Goal: Check status: Check status

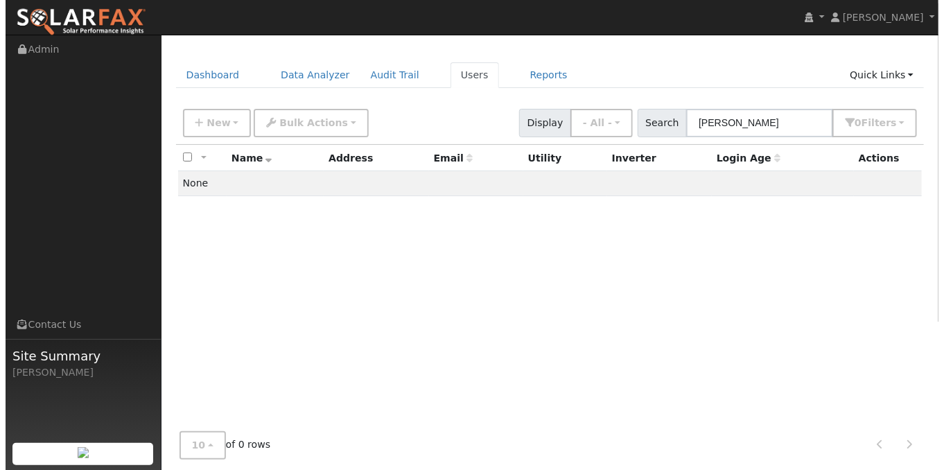
scroll to position [31, 0]
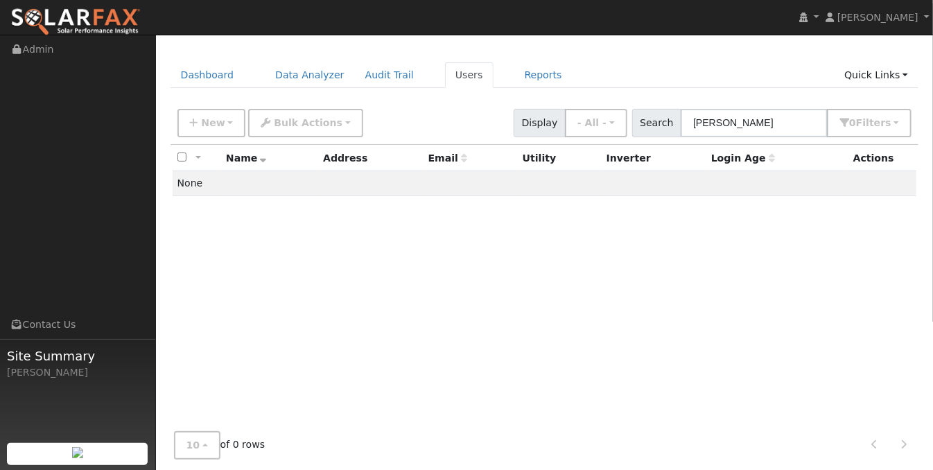
drag, startPoint x: 729, startPoint y: 125, endPoint x: 691, endPoint y: 123, distance: 38.2
click at [693, 124] on input "[PERSON_NAME]" at bounding box center [754, 123] width 147 height 28
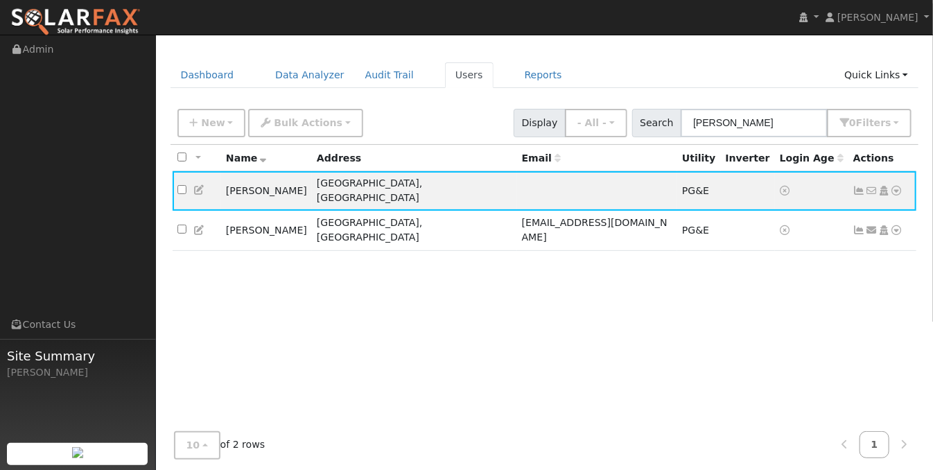
type input "[PERSON_NAME]"
click at [859, 186] on icon at bounding box center [859, 191] width 12 height 10
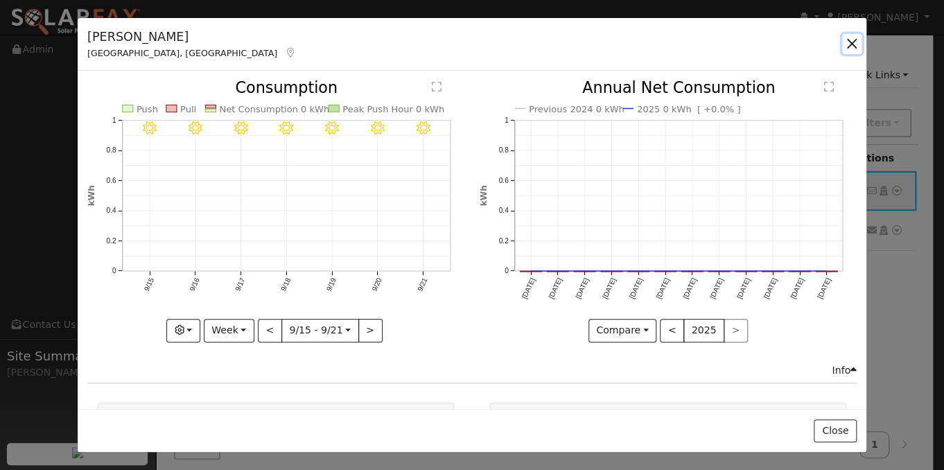
click at [851, 45] on button "button" at bounding box center [851, 43] width 19 height 19
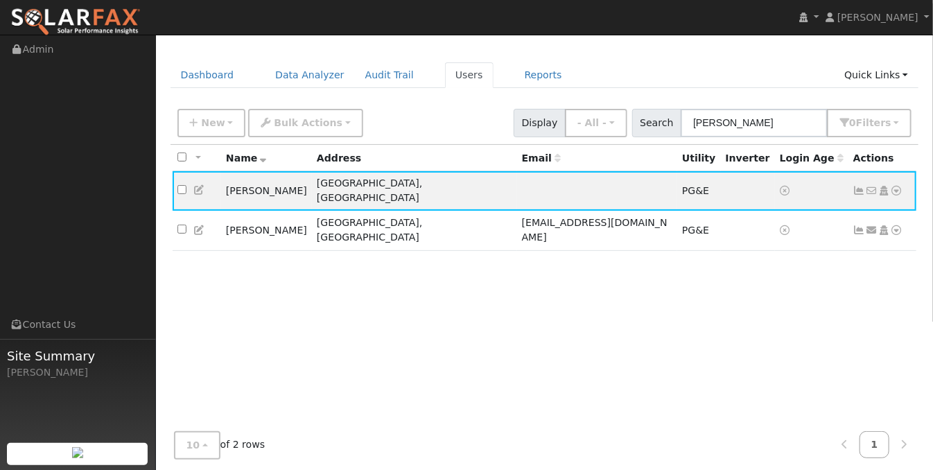
click at [855, 225] on icon at bounding box center [859, 230] width 12 height 10
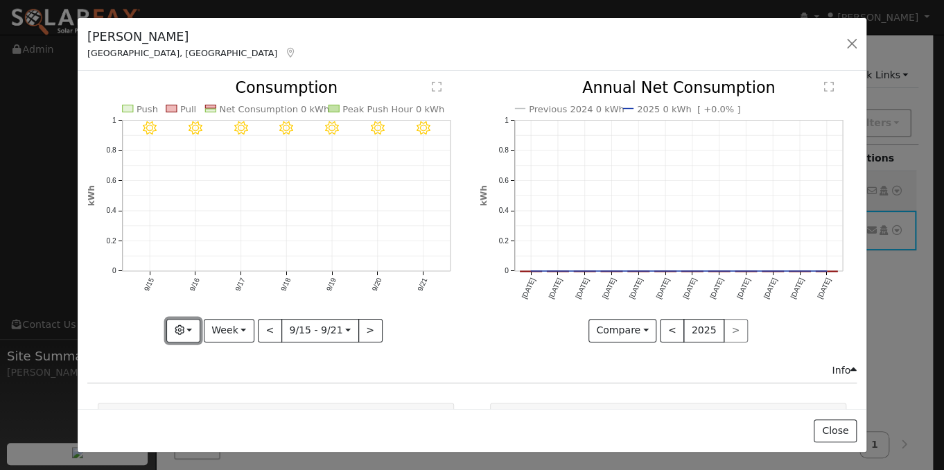
click at [170, 328] on button "button" at bounding box center [183, 331] width 34 height 24
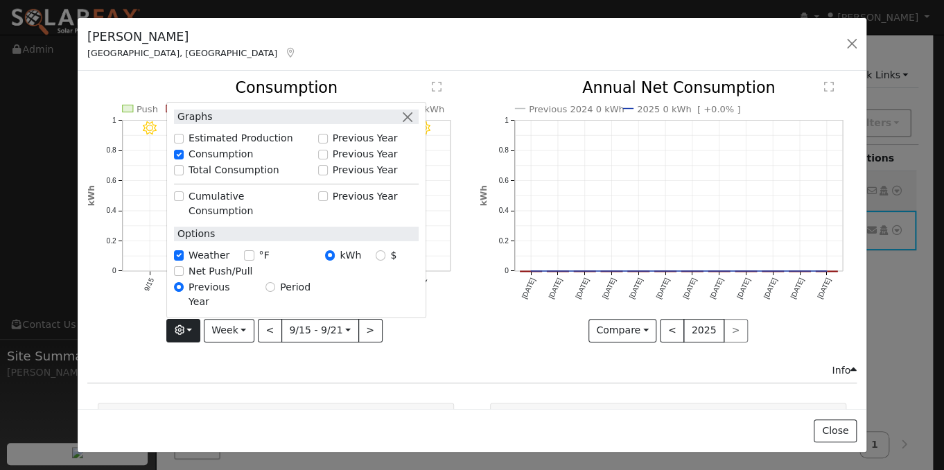
click at [489, 331] on div "Compare Compare Previous Current Year < 2025 >" at bounding box center [668, 331] width 377 height 24
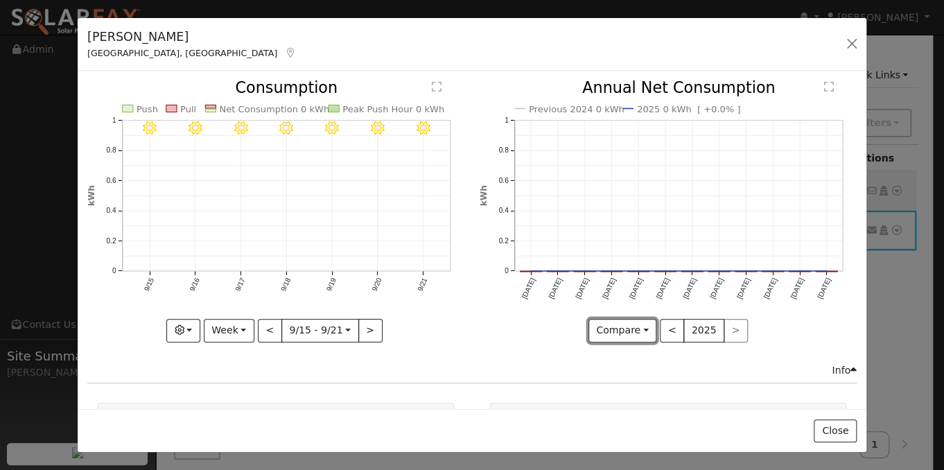
click at [613, 322] on button "Compare" at bounding box center [622, 331] width 69 height 24
click at [623, 368] on link "Current Year" at bounding box center [643, 377] width 108 height 19
click at [643, 270] on icon "2025 0 kWh [DATE] Oct '[DATE] Dec '[DATE] Feb '[DATE] Apr '[DATE] Jun '[DATE] A…" at bounding box center [668, 206] width 377 height 253
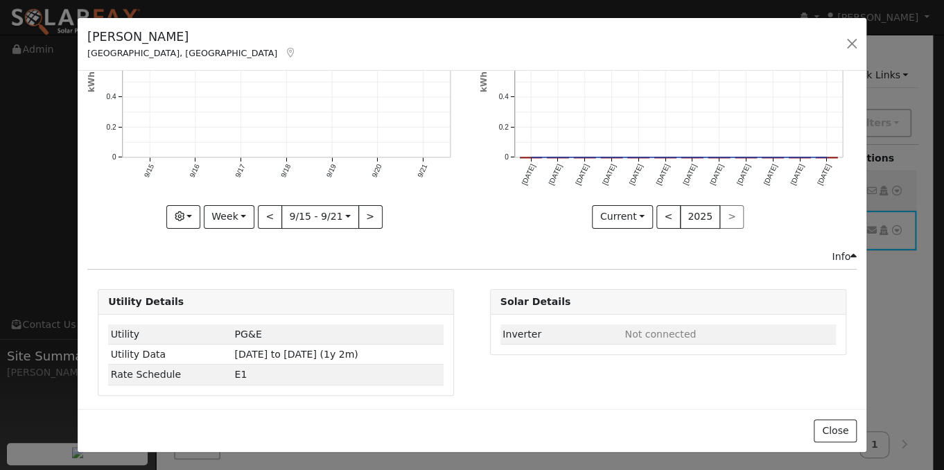
scroll to position [0, 0]
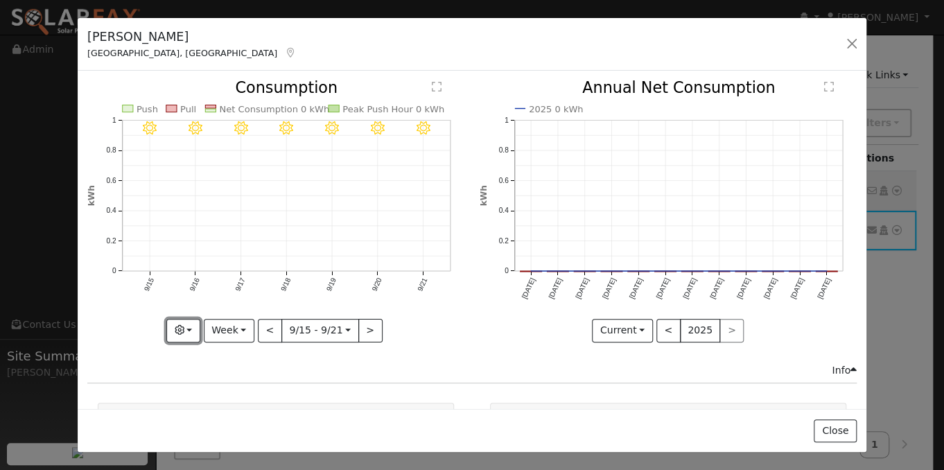
click at [184, 325] on icon "button" at bounding box center [179, 330] width 10 height 10
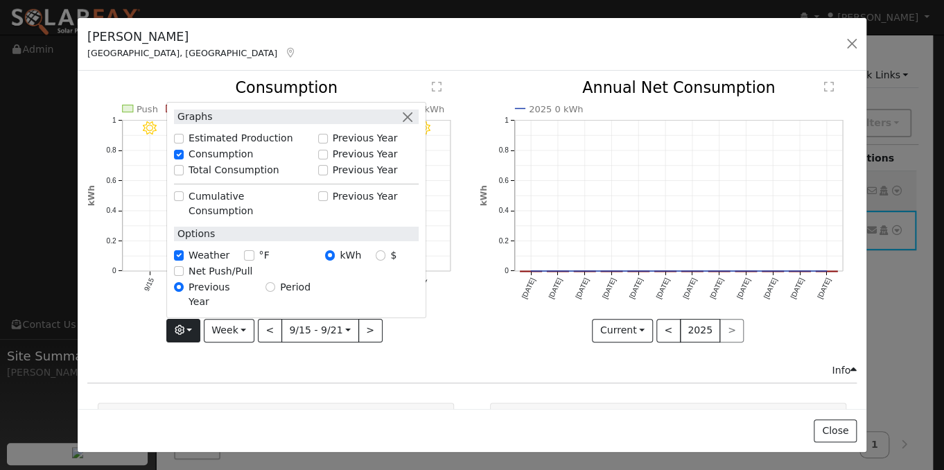
click at [427, 348] on div "9/21 - Clear 9/20 - Clear 9/19 - Clear 9/18 - Clear 9/17 - Clear 9/16 - Clear 9…" at bounding box center [276, 221] width 392 height 282
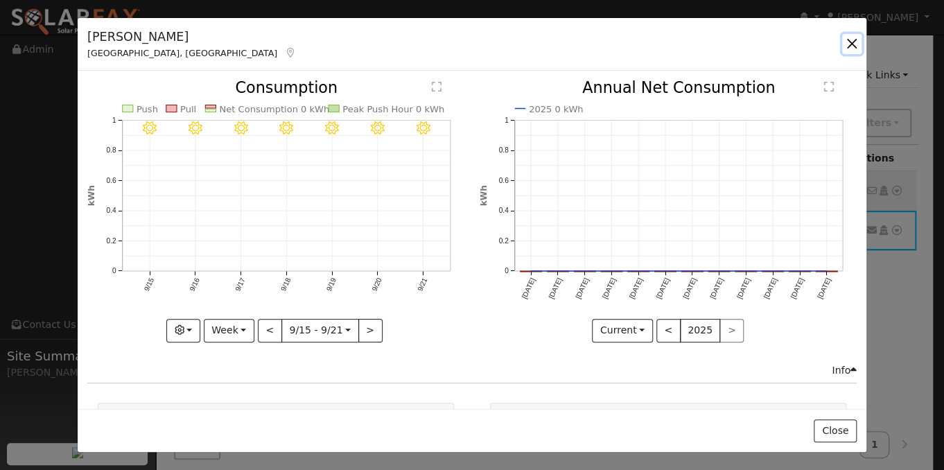
click at [848, 42] on button "button" at bounding box center [851, 43] width 19 height 19
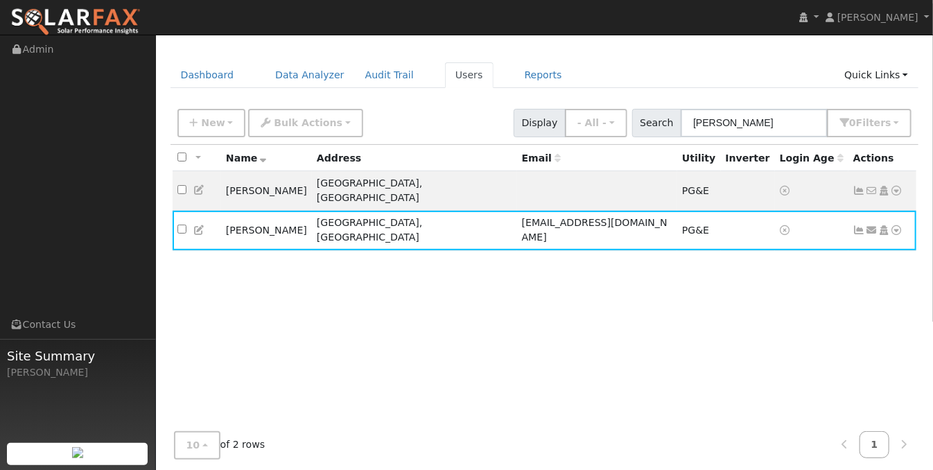
click at [858, 225] on icon at bounding box center [859, 230] width 12 height 10
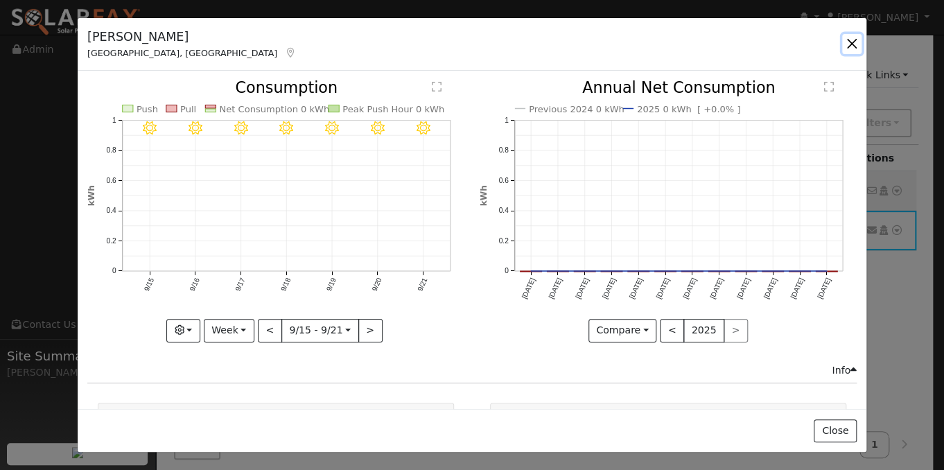
click at [853, 46] on button "button" at bounding box center [851, 43] width 19 height 19
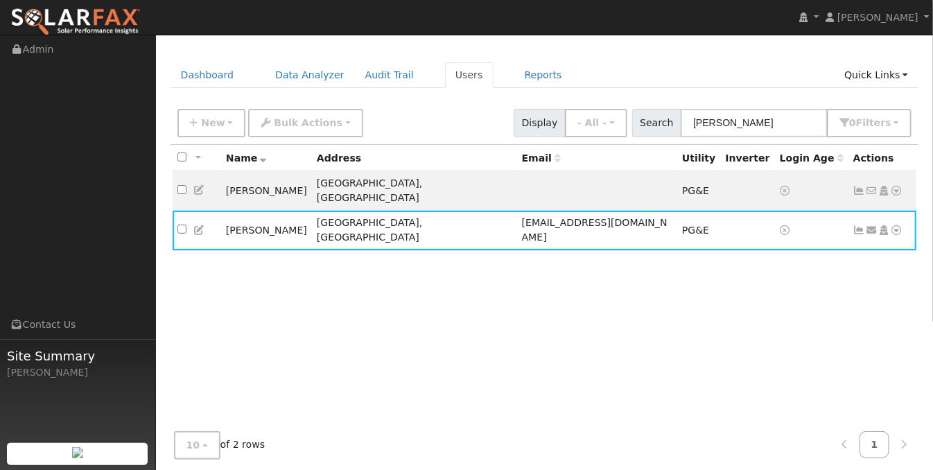
click at [857, 186] on icon at bounding box center [859, 191] width 12 height 10
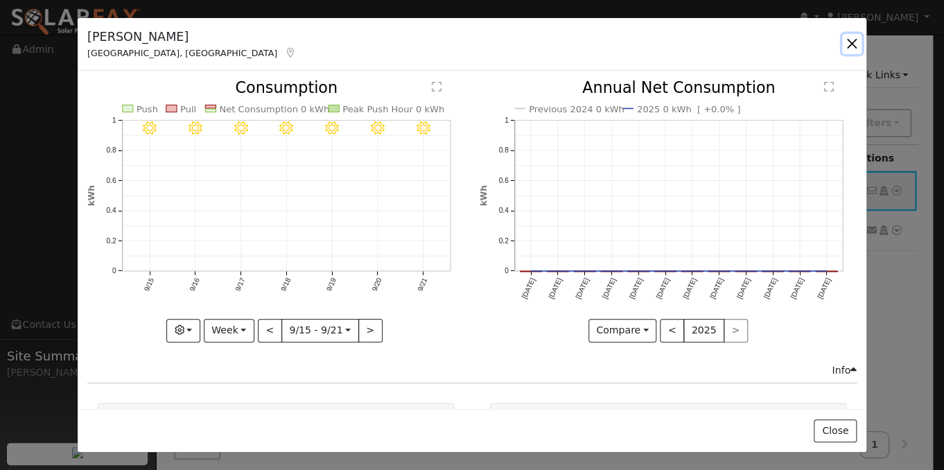
click at [849, 41] on button "button" at bounding box center [851, 43] width 19 height 19
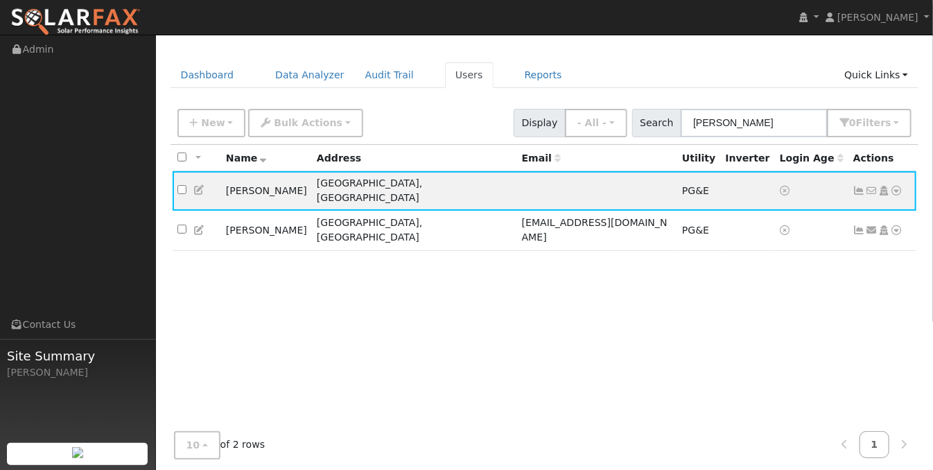
click at [858, 186] on icon at bounding box center [859, 191] width 12 height 10
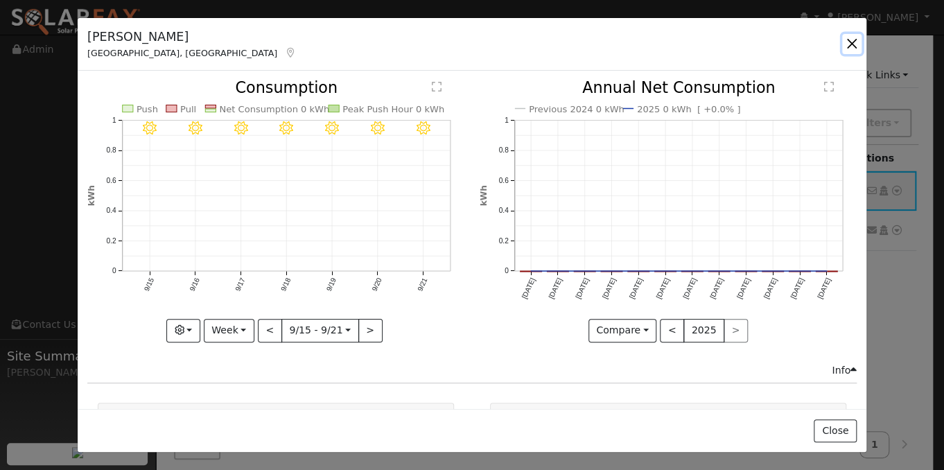
click at [848, 41] on button "button" at bounding box center [851, 43] width 19 height 19
